Goal: Task Accomplishment & Management: Use online tool/utility

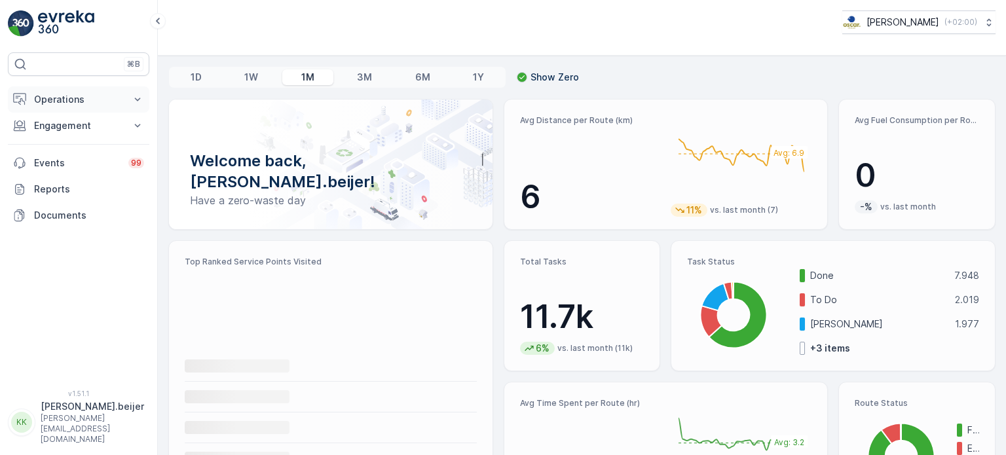
click at [145, 94] on button "Operations" at bounding box center [78, 99] width 141 height 26
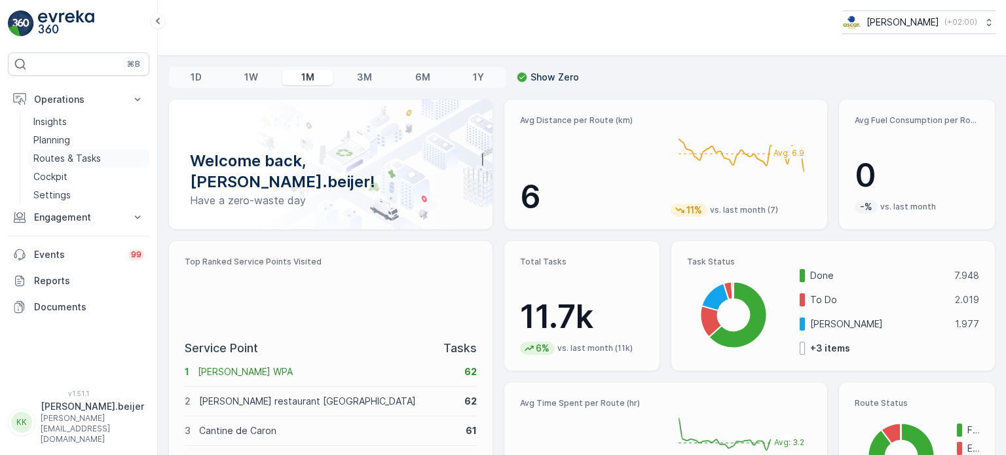
click at [75, 160] on p "Routes & Tasks" at bounding box center [66, 158] width 67 height 13
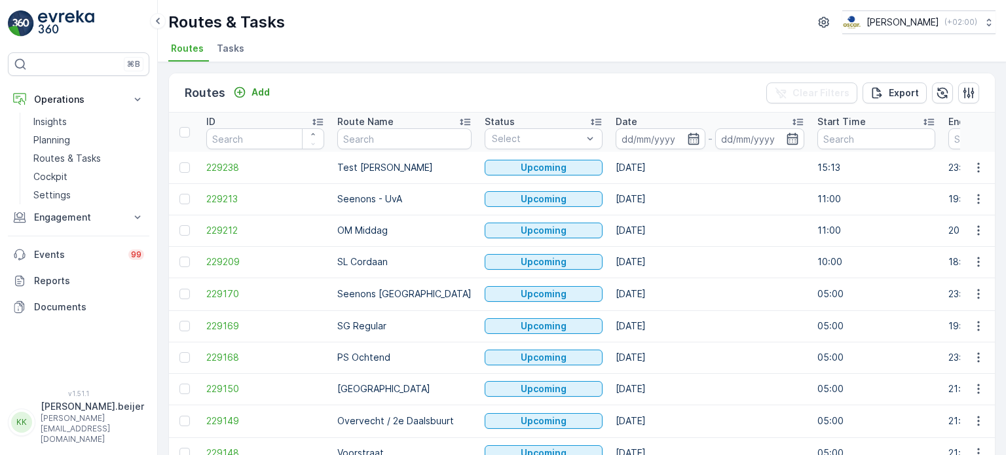
click at [229, 52] on span "Tasks" at bounding box center [231, 48] width 28 height 13
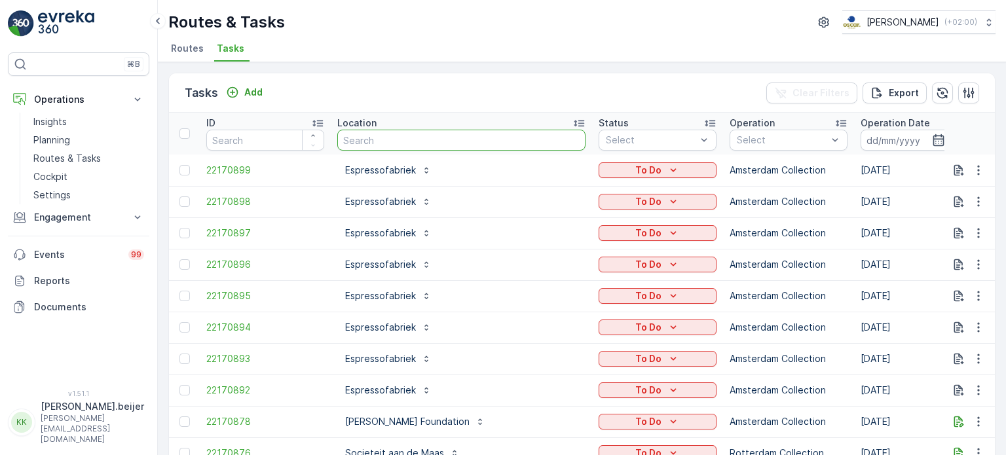
click at [393, 138] on input "text" at bounding box center [461, 140] width 248 height 21
type input "keuken"
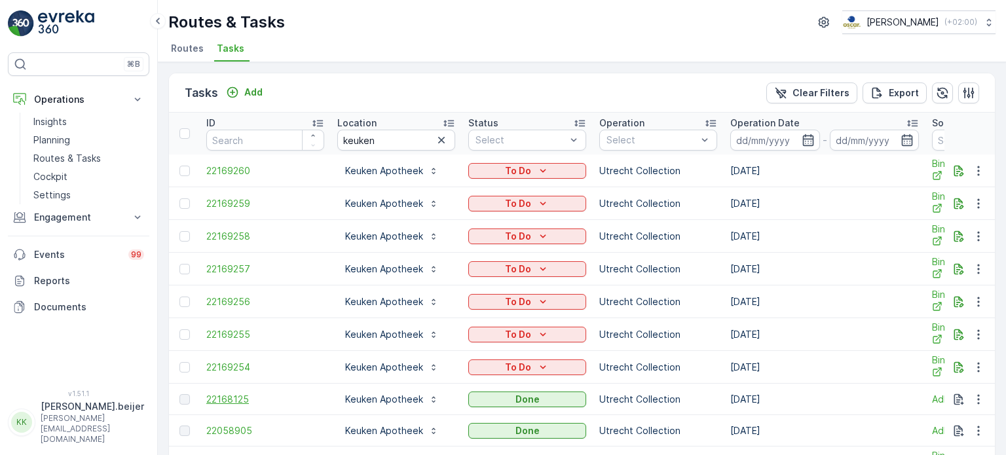
click at [238, 398] on span "22168125" at bounding box center [265, 399] width 118 height 13
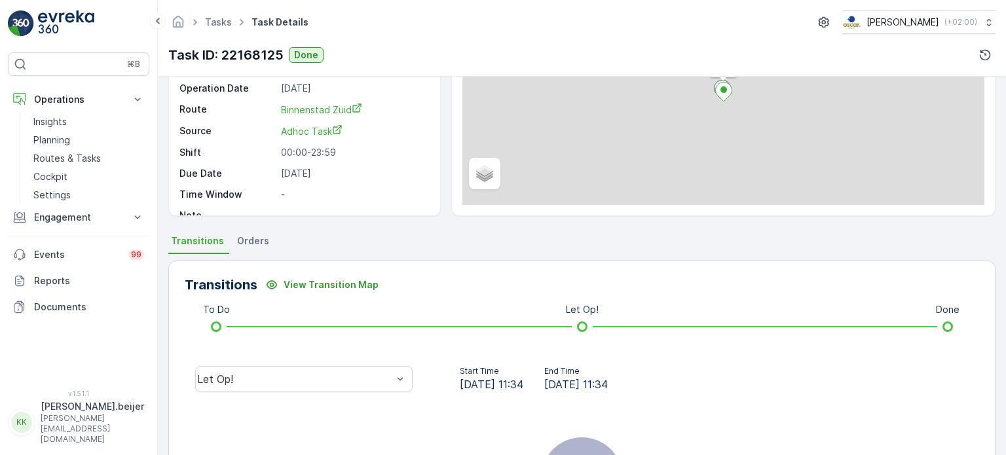
scroll to position [153, 0]
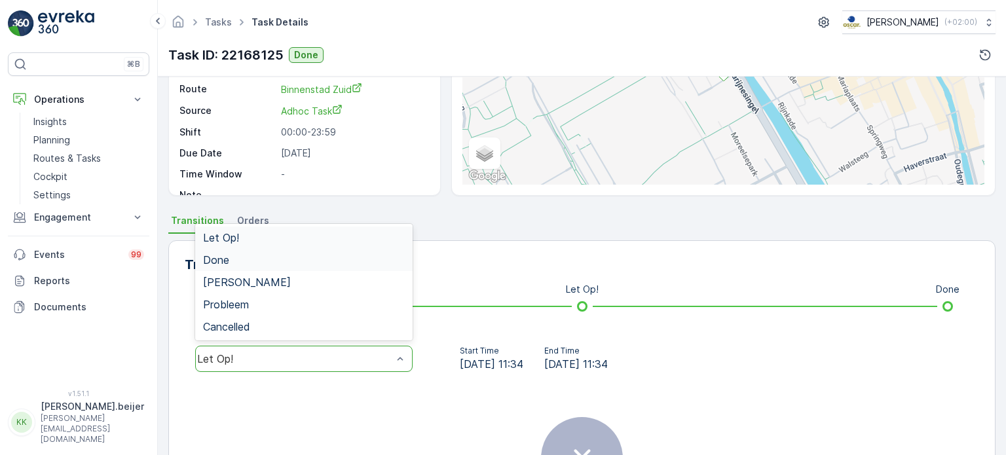
click at [238, 260] on div "Done" at bounding box center [304, 260] width 202 height 12
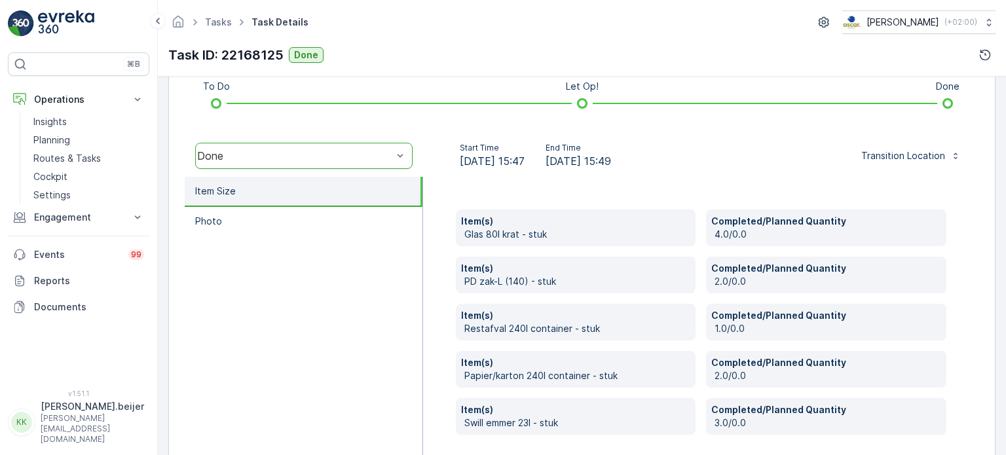
scroll to position [377, 0]
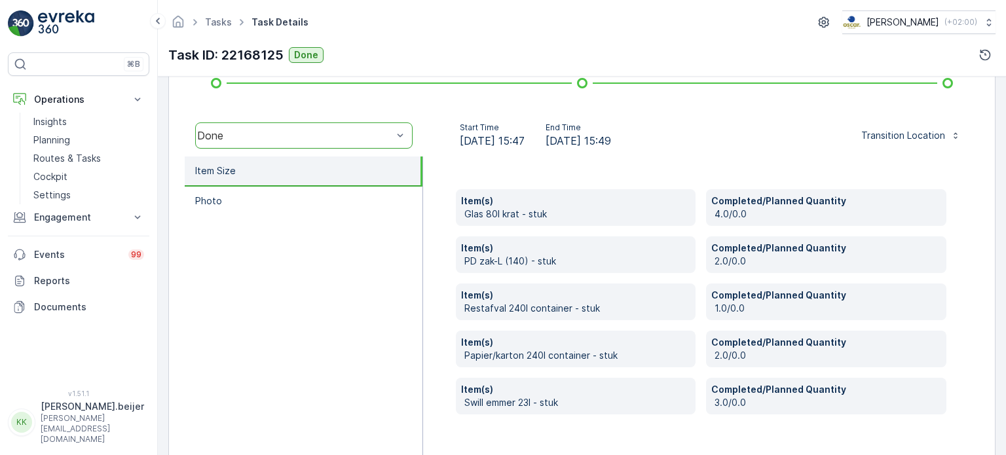
click at [899, 271] on div "Completed/Planned Quantity 2.0/0.0" at bounding box center [826, 254] width 240 height 37
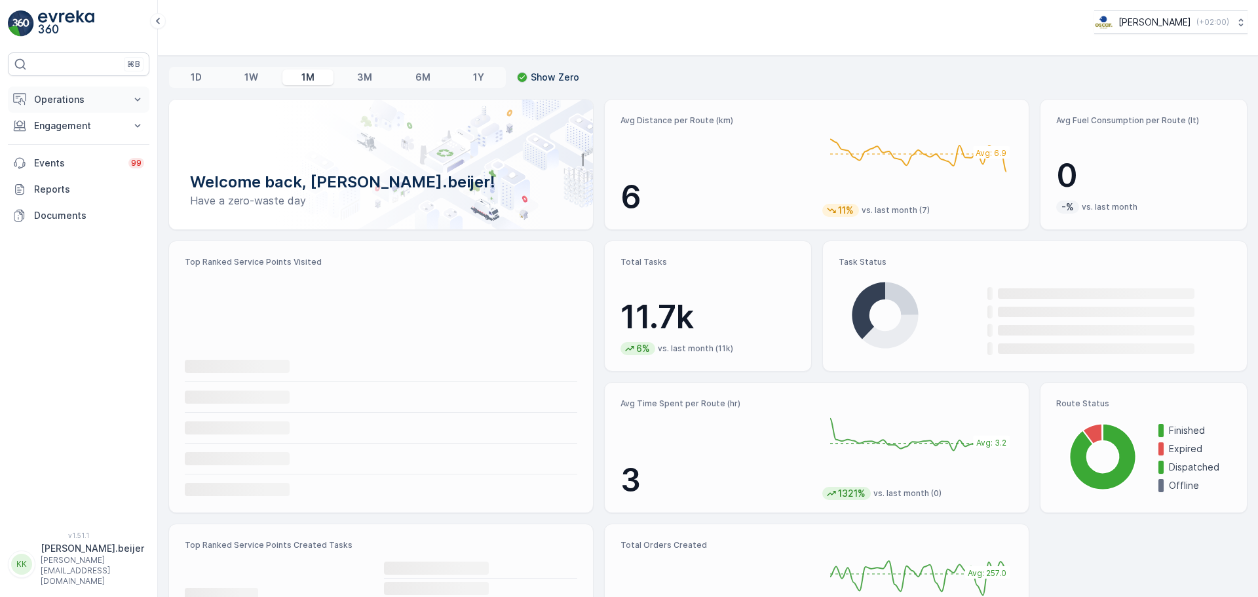
click at [136, 96] on icon at bounding box center [137, 99] width 13 height 13
click at [99, 159] on p "Routes & Tasks" at bounding box center [66, 158] width 67 height 13
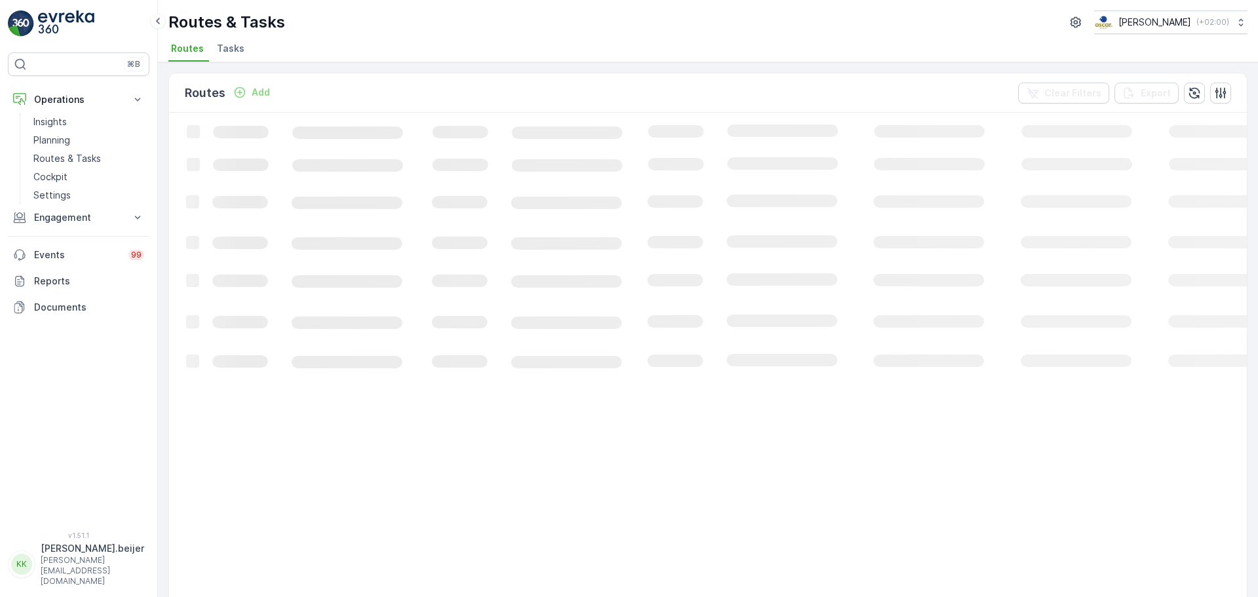
click at [236, 56] on li "Tasks" at bounding box center [231, 50] width 35 height 22
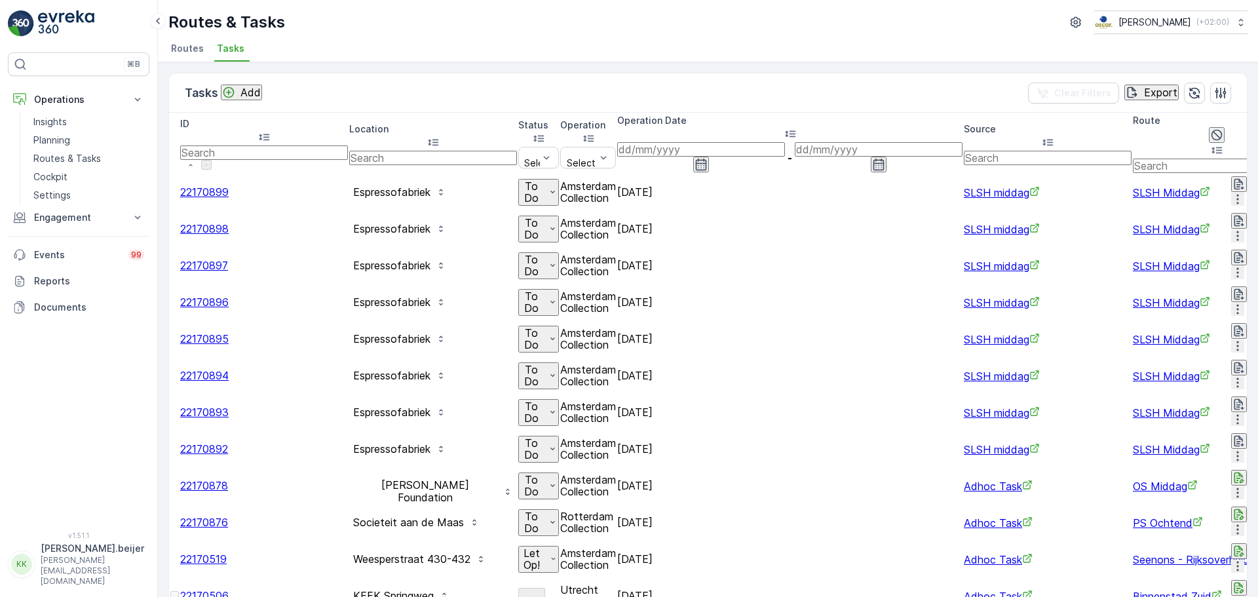
click at [414, 151] on input "text" at bounding box center [433, 158] width 168 height 14
type input "green"
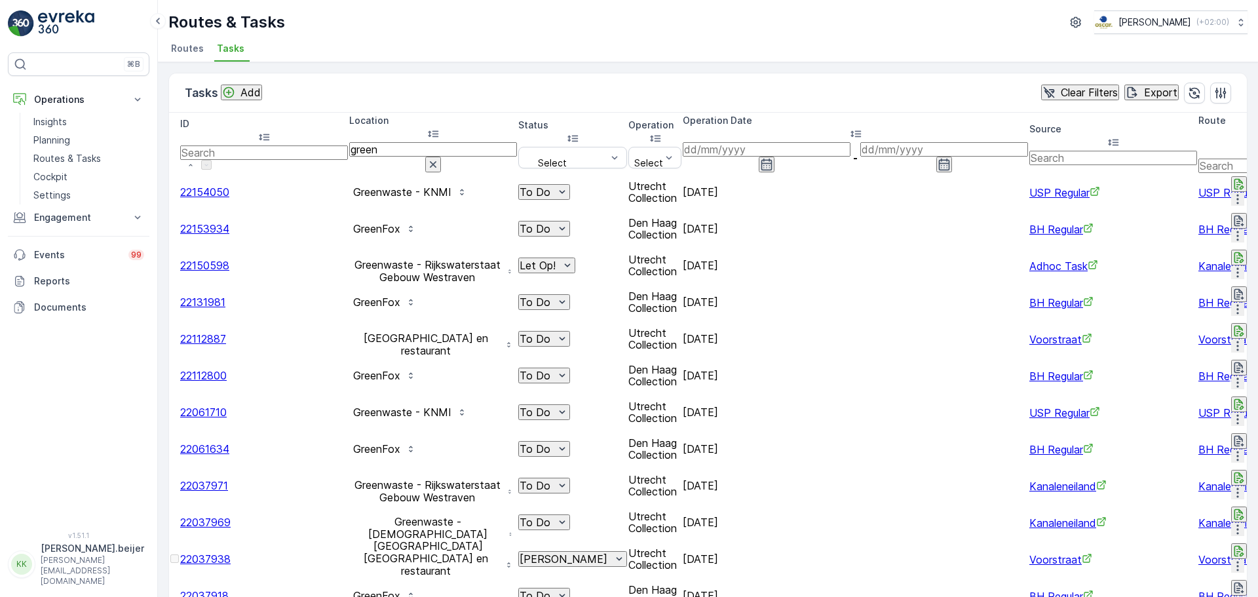
click at [377, 144] on input "green" at bounding box center [433, 149] width 168 height 14
type input "greenwast"
